Goal: Transaction & Acquisition: Book appointment/travel/reservation

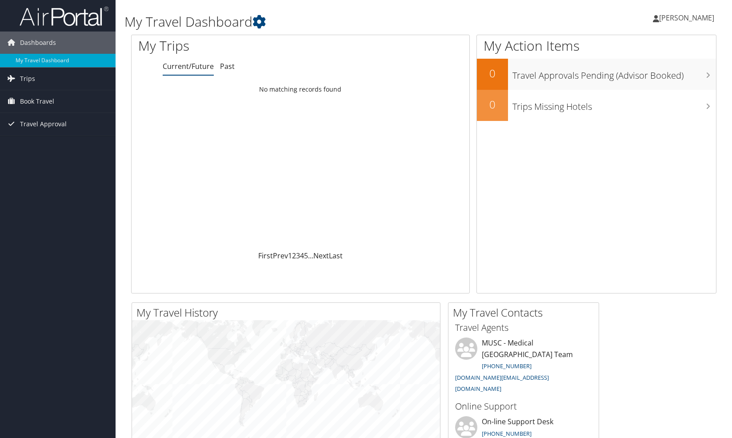
scroll to position [2, 0]
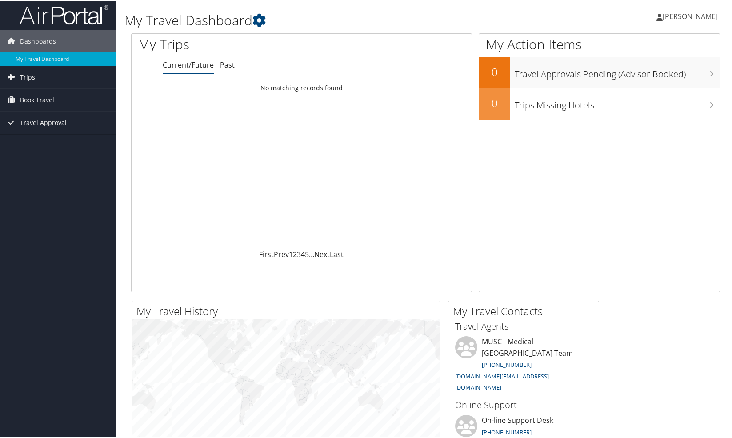
click at [710, 14] on span "[PERSON_NAME]" at bounding box center [689, 16] width 55 height 10
click at [83, 98] on link "Book Travel" at bounding box center [58, 99] width 116 height 22
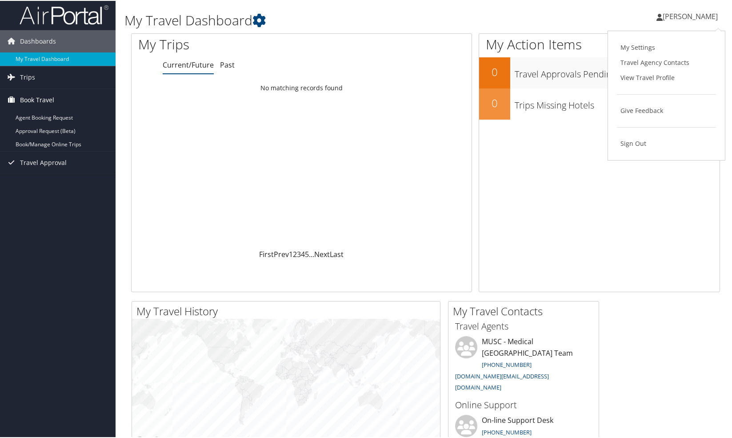
scroll to position [3, 0]
click at [86, 143] on link "Book/Manage Online Trips" at bounding box center [58, 142] width 116 height 13
